Goal: Task Accomplishment & Management: Manage account settings

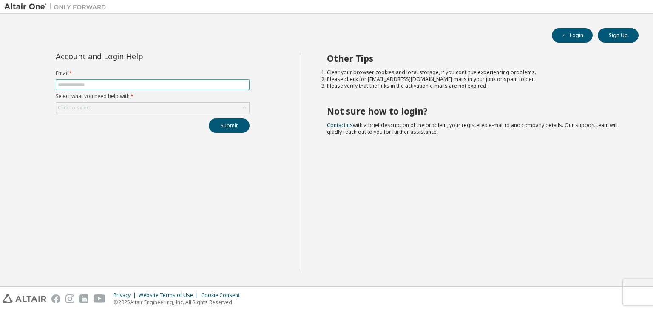
type input "**********"
click at [123, 103] on div "Click to select" at bounding box center [152, 108] width 193 height 10
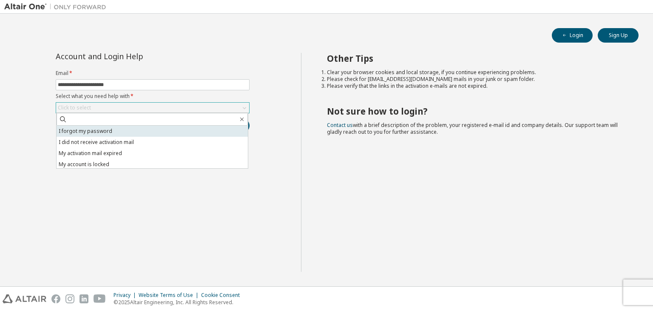
click at [108, 129] on li "I forgot my password" at bounding box center [152, 130] width 191 height 11
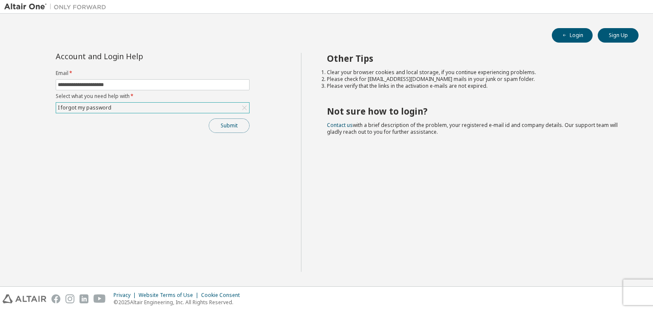
click at [229, 129] on button "Submit" at bounding box center [229, 125] width 41 height 14
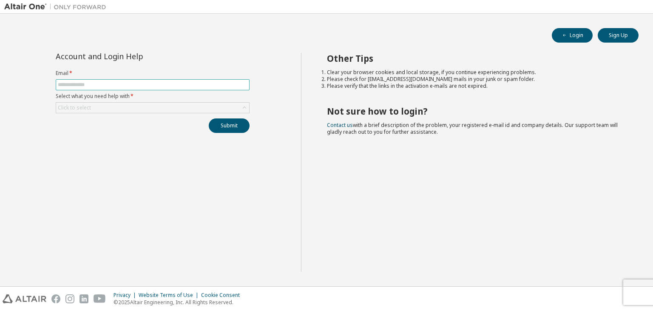
click at [145, 82] on input "text" at bounding box center [153, 84] width 190 height 7
type input "**********"
click at [138, 110] on div "Click to select" at bounding box center [152, 108] width 193 height 10
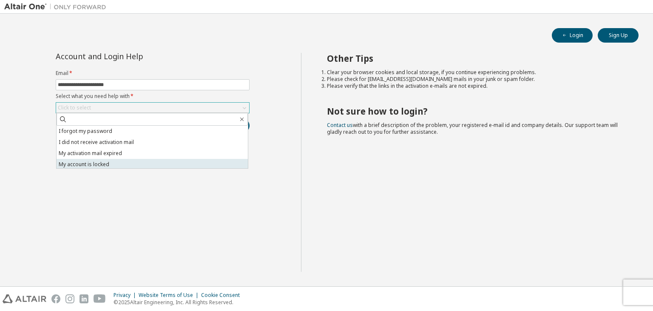
click at [128, 160] on li "My account is locked" at bounding box center [152, 164] width 191 height 11
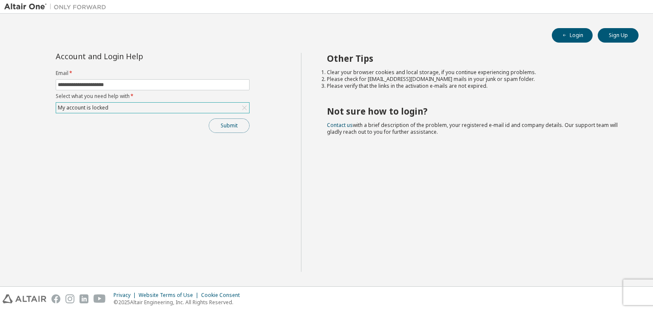
click at [227, 128] on button "Submit" at bounding box center [229, 125] width 41 height 14
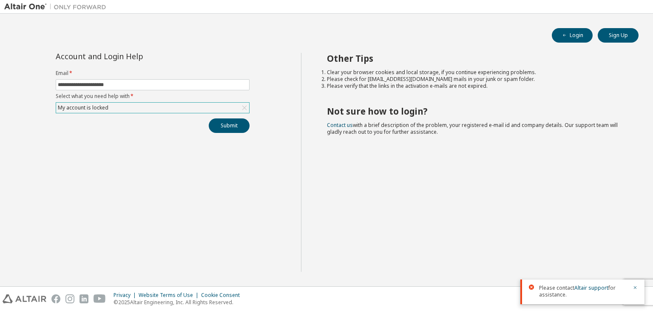
click at [204, 108] on div "My account is locked" at bounding box center [152, 108] width 193 height 10
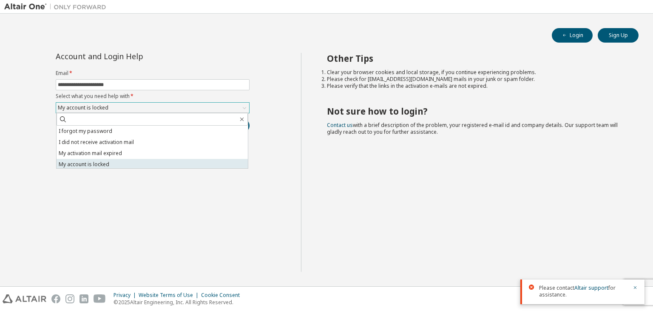
click at [162, 165] on li "My account is locked" at bounding box center [152, 164] width 191 height 11
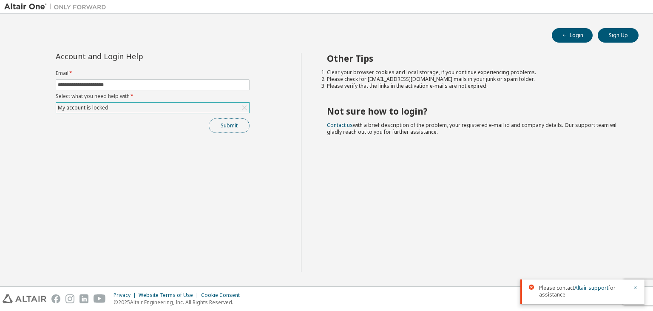
click at [222, 124] on button "Submit" at bounding box center [229, 125] width 41 height 14
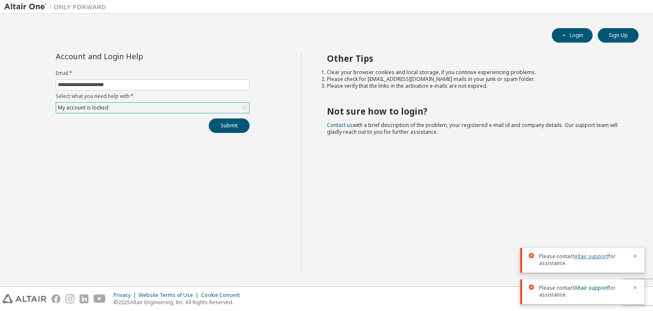
click at [585, 254] on link "Altair support" at bounding box center [592, 255] width 34 height 7
click at [591, 256] on link "Altair support" at bounding box center [592, 255] width 34 height 7
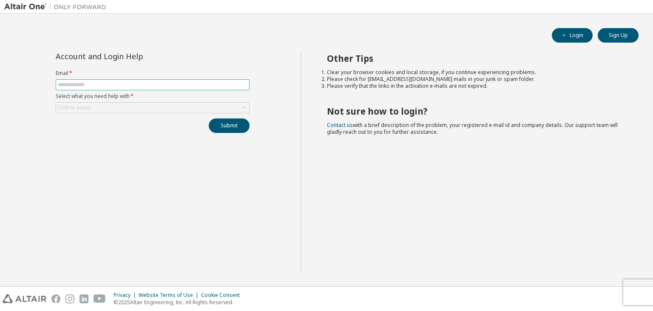
click at [152, 82] on input "text" at bounding box center [153, 84] width 190 height 7
type input "**********"
click at [128, 112] on div "Click to select" at bounding box center [152, 108] width 193 height 10
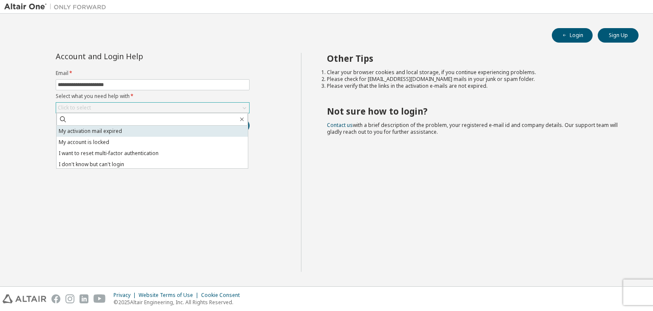
scroll to position [24, 0]
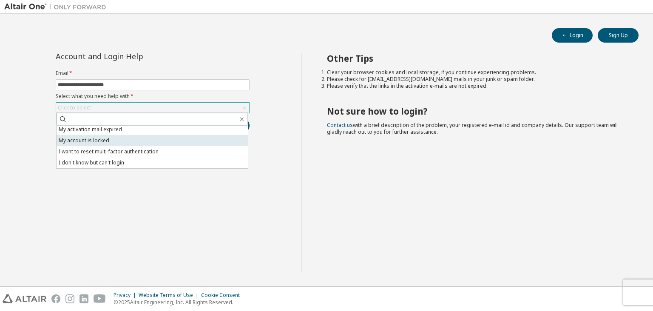
click at [76, 143] on li "My account is locked" at bounding box center [152, 140] width 191 height 11
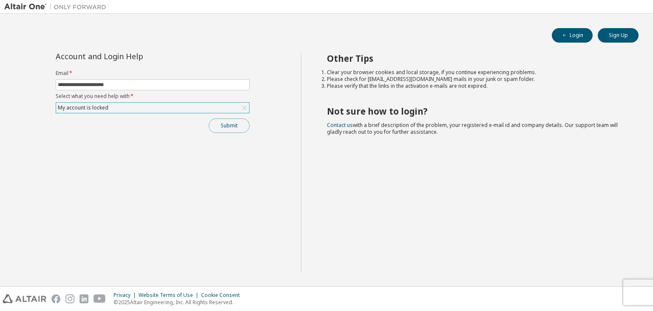
click at [220, 124] on button "Submit" at bounding box center [229, 125] width 41 height 14
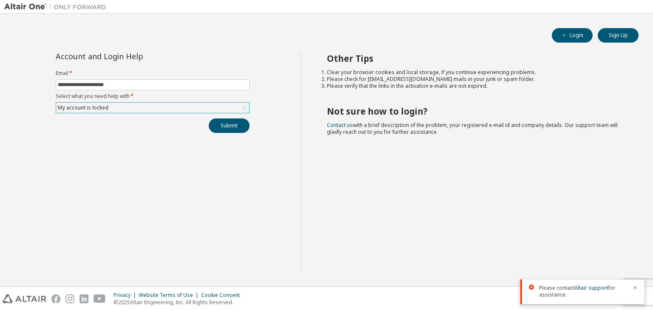
click at [194, 106] on div "My account is locked" at bounding box center [152, 108] width 193 height 10
